Goal: Use online tool/utility

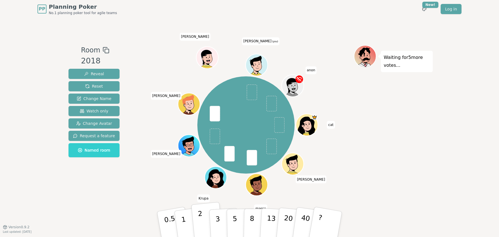
click at [204, 220] on button "2" at bounding box center [207, 224] width 32 height 45
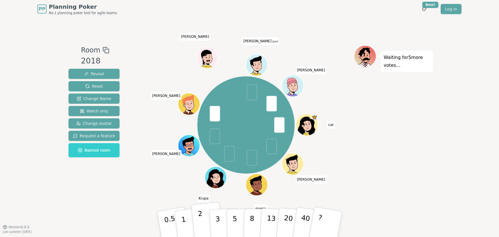
click at [199, 226] on button "2" at bounding box center [207, 224] width 32 height 45
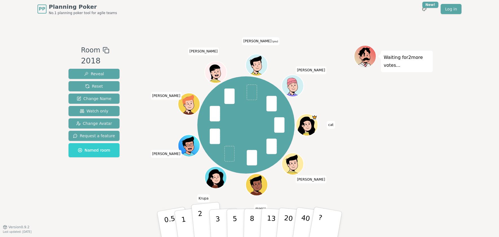
click at [200, 218] on p "2" at bounding box center [201, 225] width 7 height 31
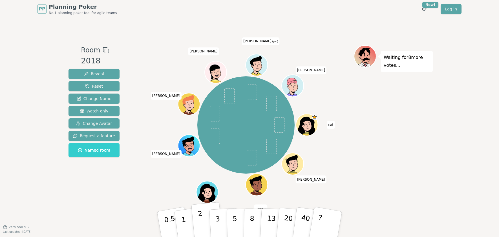
click at [200, 219] on p "2" at bounding box center [201, 225] width 7 height 31
click at [187, 217] on button "1" at bounding box center [190, 225] width 34 height 46
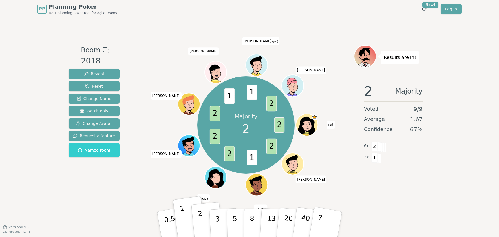
click at [202, 219] on button "2" at bounding box center [207, 224] width 32 height 45
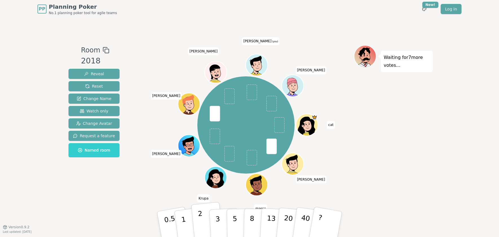
click at [200, 221] on p "2" at bounding box center [201, 225] width 7 height 31
click at [217, 220] on p "3" at bounding box center [218, 224] width 6 height 31
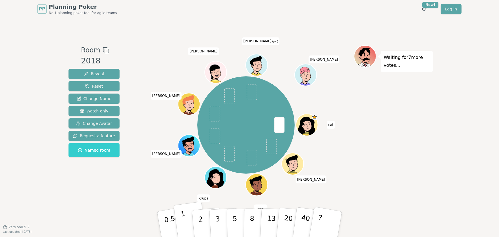
click at [188, 220] on button "1" at bounding box center [190, 225] width 34 height 46
click at [205, 222] on button "2" at bounding box center [207, 224] width 32 height 45
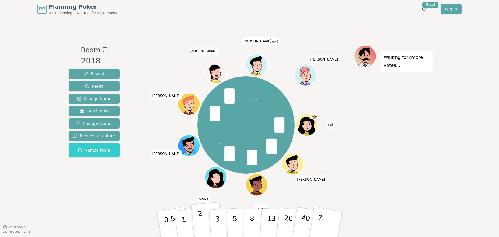
click at [204, 216] on button "2" at bounding box center [207, 224] width 32 height 45
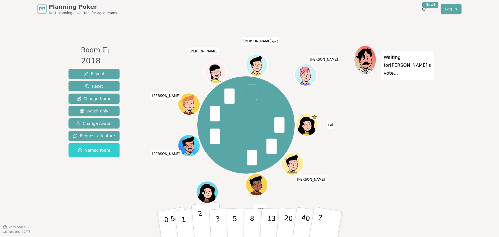
click at [204, 224] on button "2" at bounding box center [207, 224] width 32 height 45
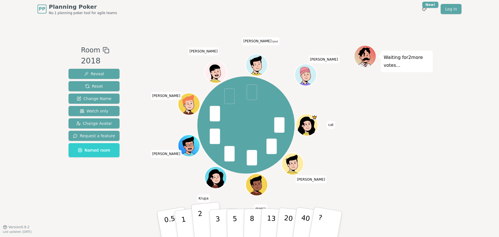
click at [203, 223] on button "2" at bounding box center [207, 224] width 32 height 45
click at [213, 218] on button "3" at bounding box center [224, 224] width 31 height 44
click at [205, 223] on button "2" at bounding box center [207, 224] width 32 height 45
